Goal: Communication & Community: Answer question/provide support

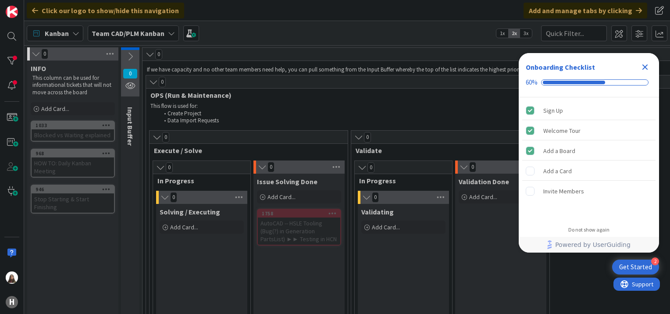
click at [644, 65] on icon "Close Checklist" at bounding box center [645, 67] width 6 height 6
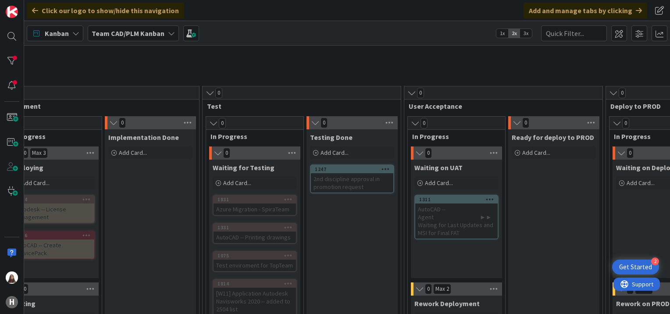
scroll to position [489, 552]
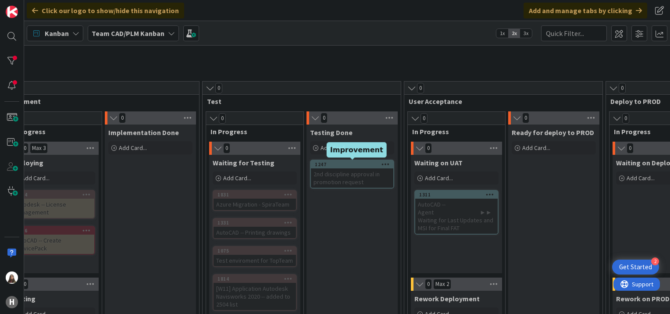
click at [339, 163] on div "1247" at bounding box center [354, 164] width 79 height 6
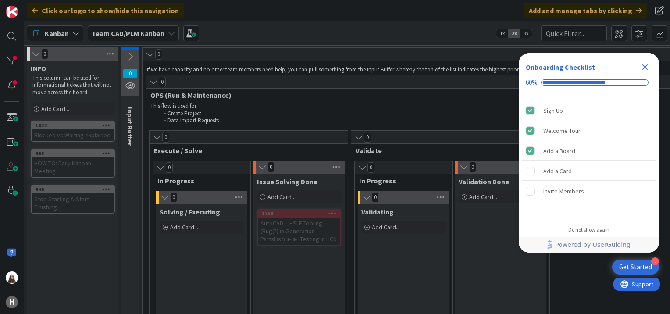
click at [646, 67] on icon "Close Checklist" at bounding box center [645, 67] width 6 height 6
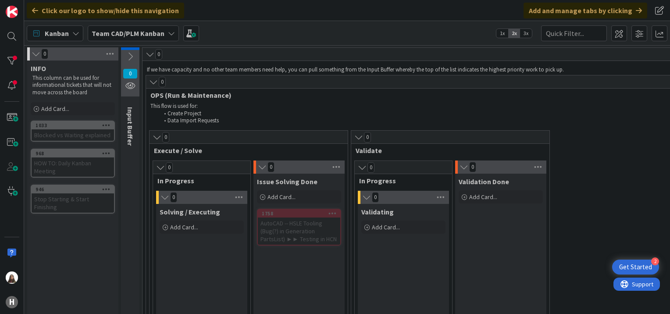
click at [75, 34] on icon at bounding box center [75, 33] width 7 height 7
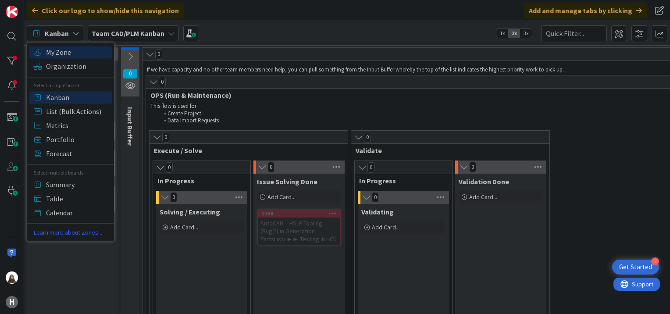
click at [64, 51] on span "My Zone" at bounding box center [77, 52] width 63 height 13
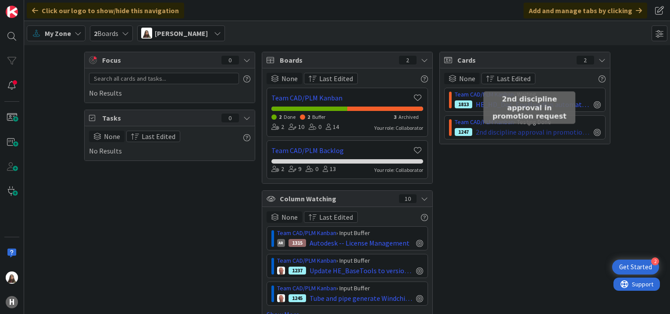
click at [482, 128] on span "2nd discipline approval in promotion request" at bounding box center [533, 132] width 114 height 11
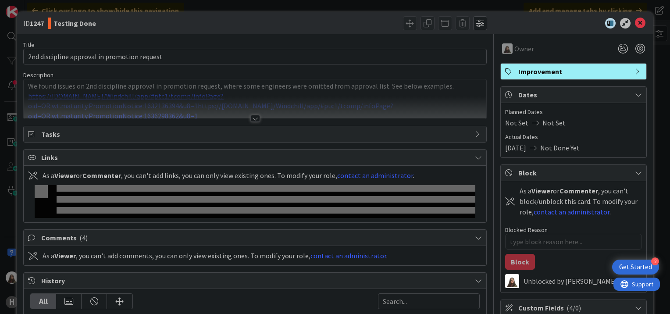
type textarea "x"
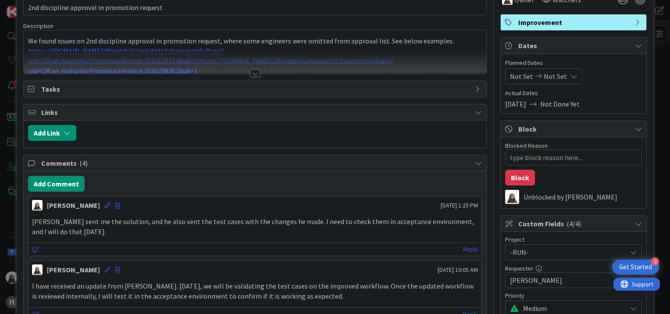
scroll to position [48, 0]
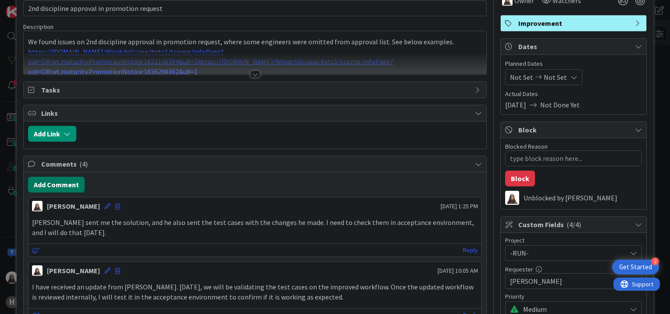
click at [55, 180] on button "Add Comment" at bounding box center [56, 185] width 57 height 16
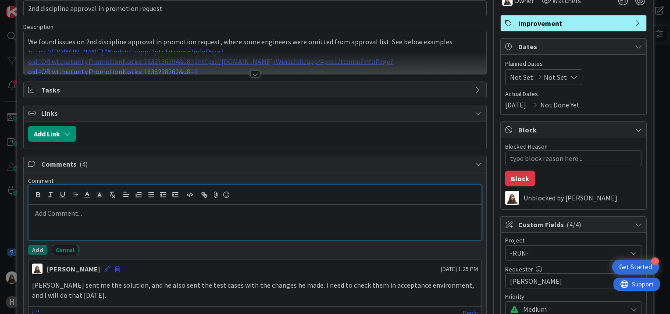
click at [100, 206] on div at bounding box center [255, 222] width 453 height 35
paste div
click at [186, 208] on p "I have already tested it, and it works perfectly."" at bounding box center [255, 213] width 446 height 10
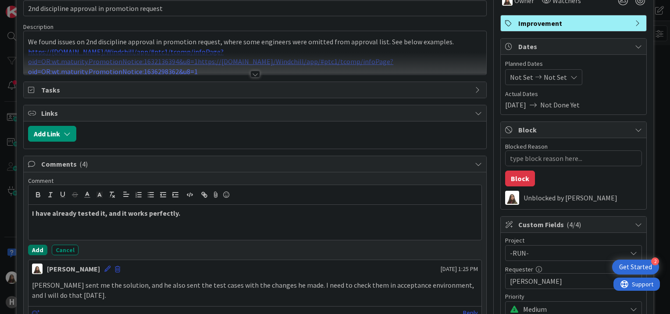
click at [32, 251] on button "Add" at bounding box center [37, 250] width 19 height 11
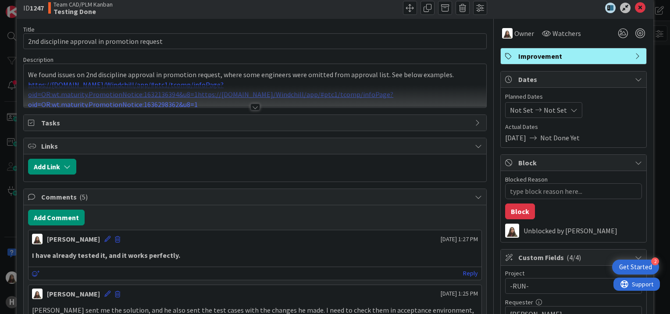
scroll to position [0, 0]
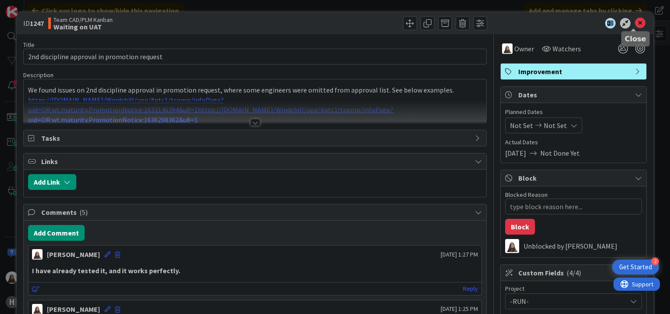
click at [636, 25] on icon at bounding box center [640, 23] width 11 height 11
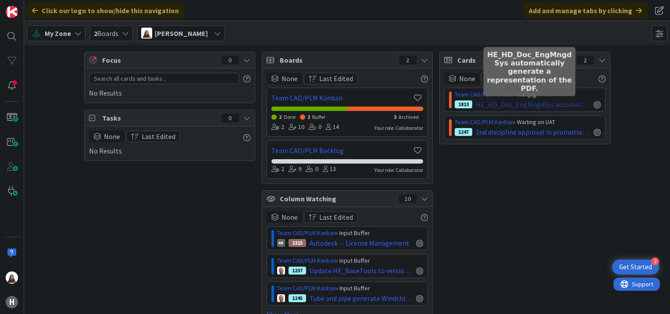
click at [538, 102] on span "HE_HD_Doc_EngMngdSys automatically generate a representation of the PDF." at bounding box center [533, 104] width 114 height 11
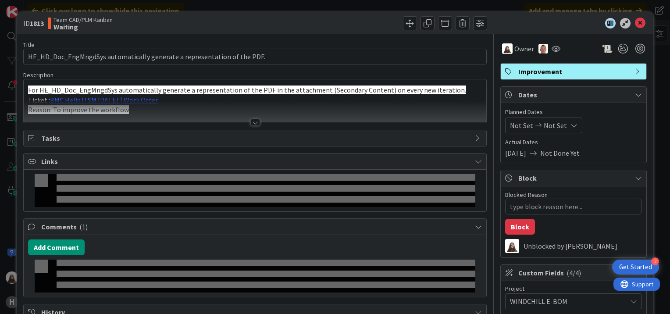
type textarea "x"
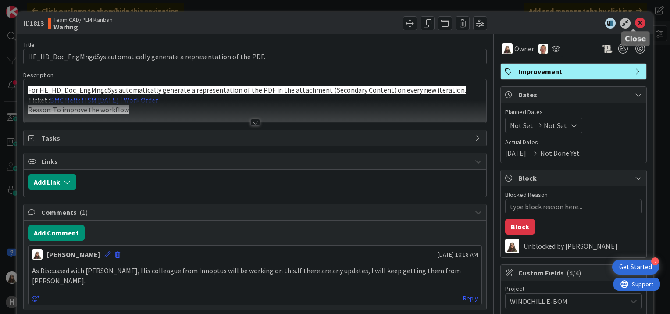
click at [635, 22] on icon at bounding box center [640, 23] width 11 height 11
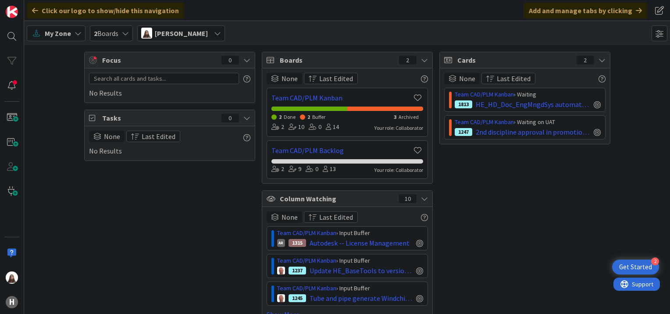
click at [221, 33] on icon at bounding box center [217, 33] width 7 height 7
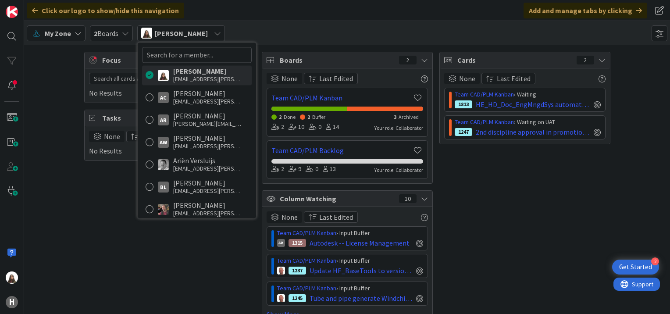
click at [76, 31] on icon at bounding box center [78, 33] width 7 height 7
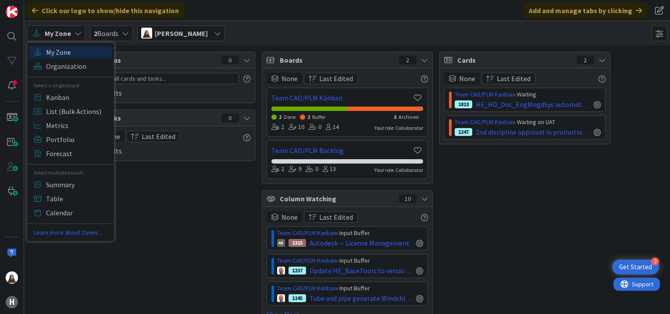
click at [67, 51] on span "My Zone" at bounding box center [77, 52] width 63 height 13
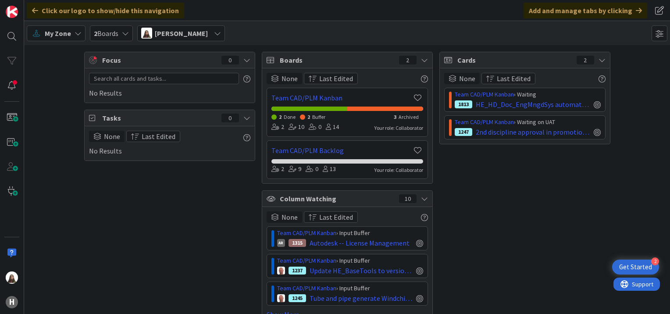
click at [278, 15] on div "Click our logo to show/hide this navigation Add and manage tabs by clicking" at bounding box center [347, 10] width 646 height 21
